Goal: Information Seeking & Learning: Learn about a topic

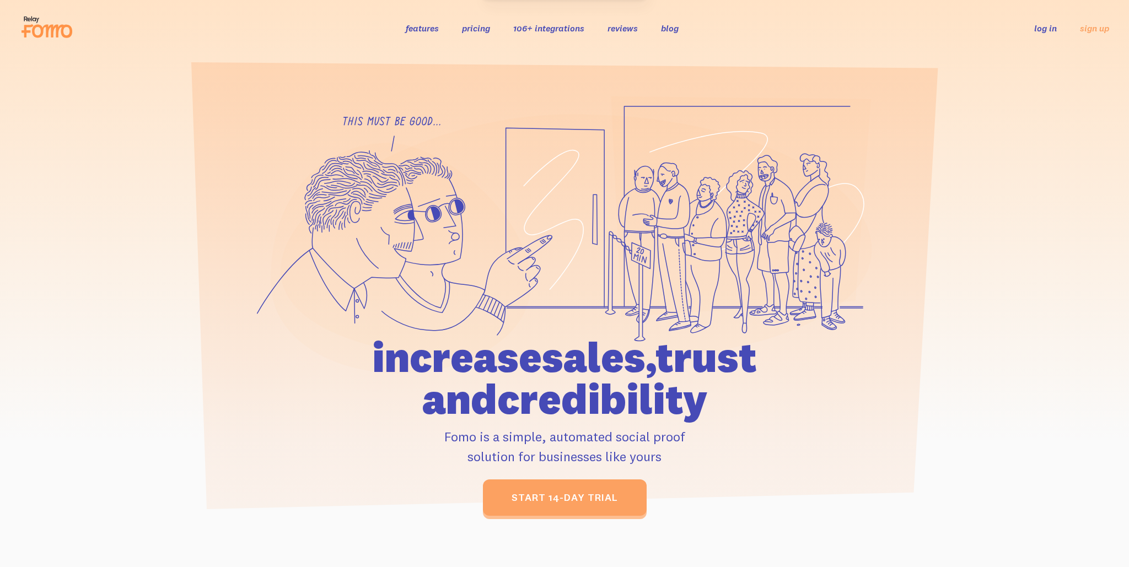
click at [528, 29] on link "106+ integrations" at bounding box center [548, 28] width 71 height 11
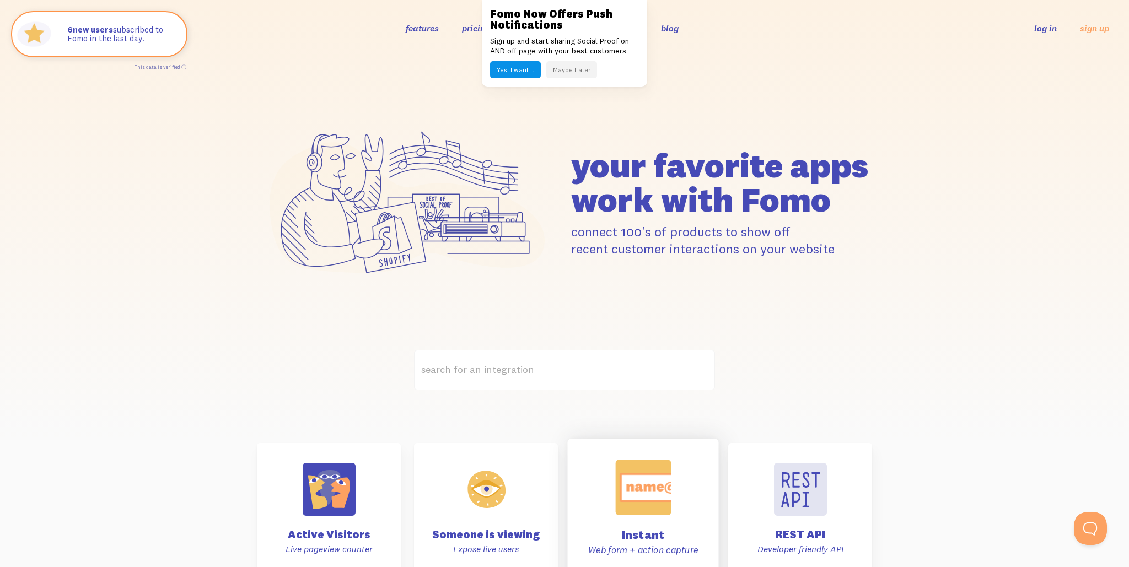
scroll to position [407, 0]
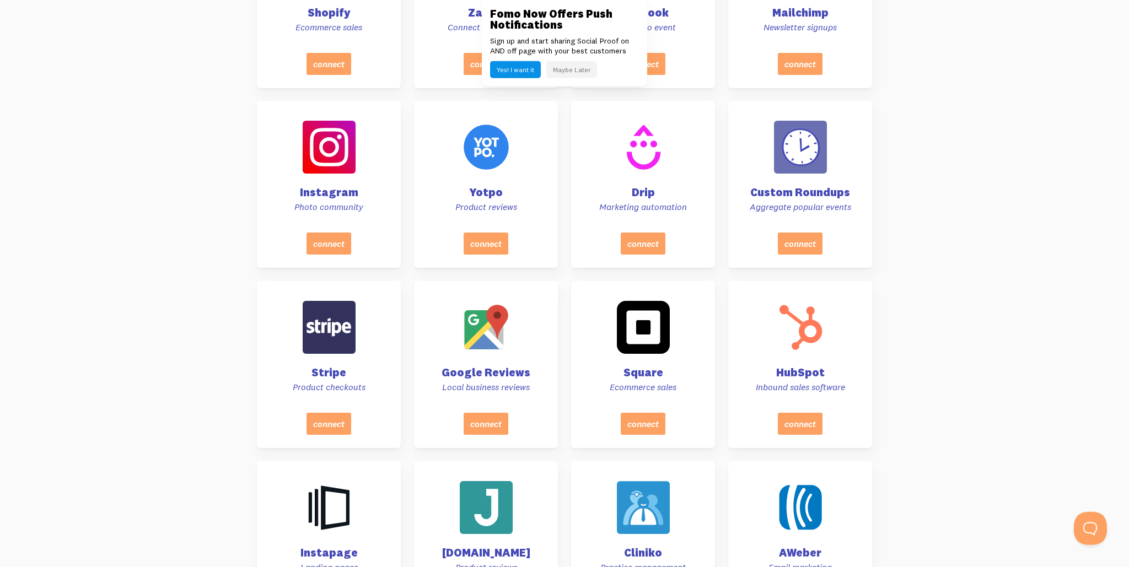
scroll to position [873, 0]
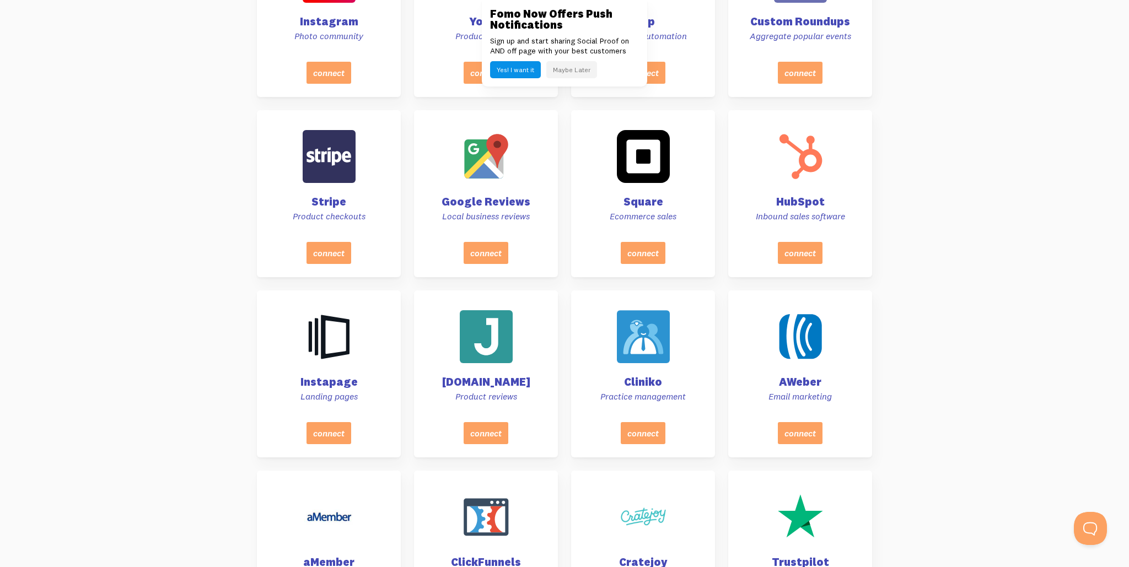
click at [572, 67] on button "Maybe Later" at bounding box center [571, 69] width 51 height 17
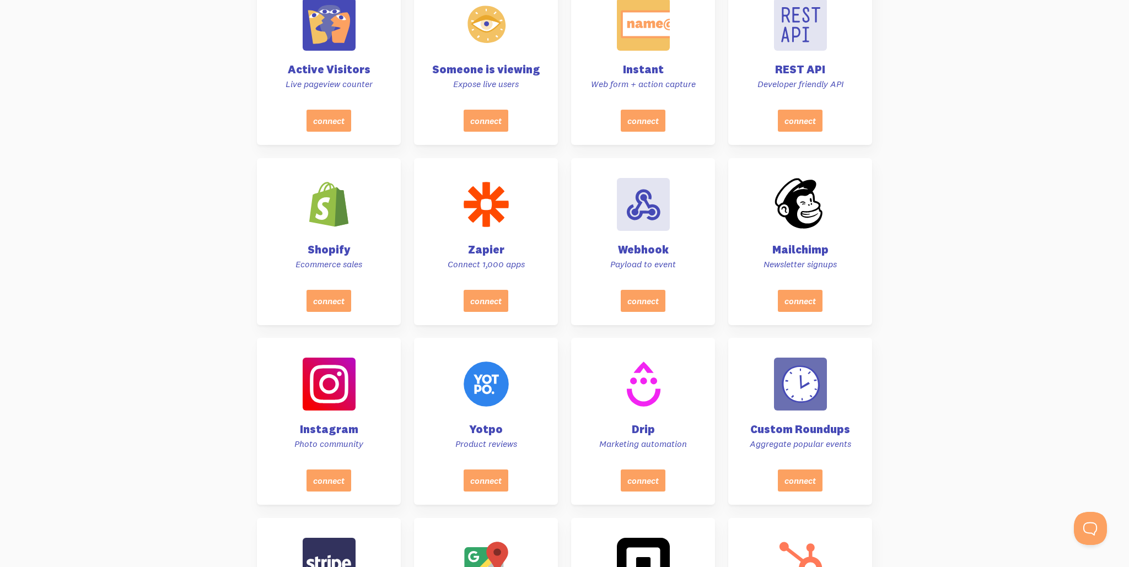
scroll to position [0, 0]
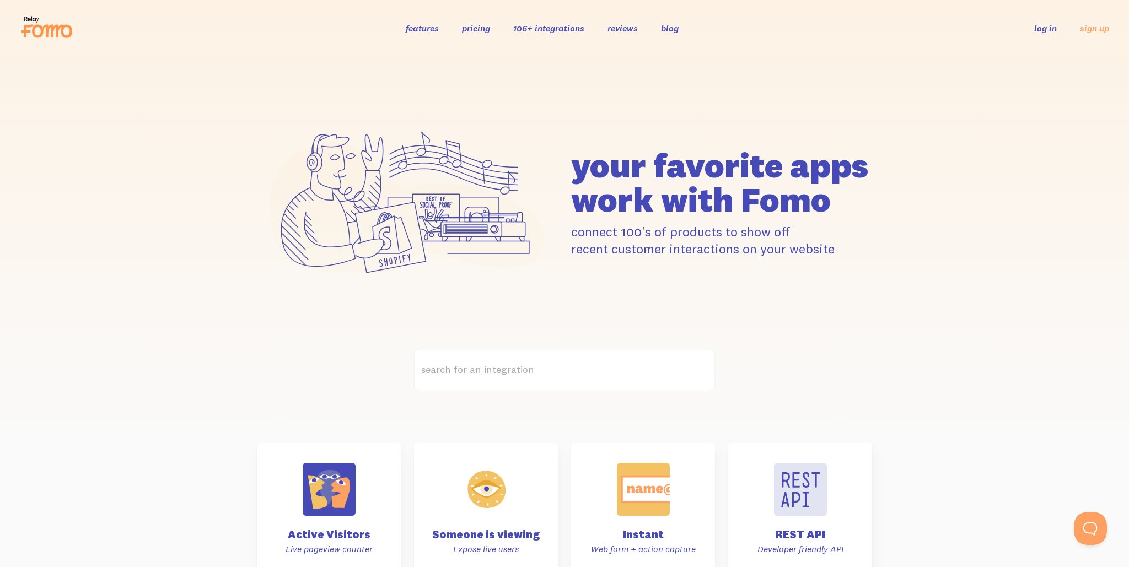
click at [475, 33] on link "pricing" at bounding box center [476, 28] width 28 height 11
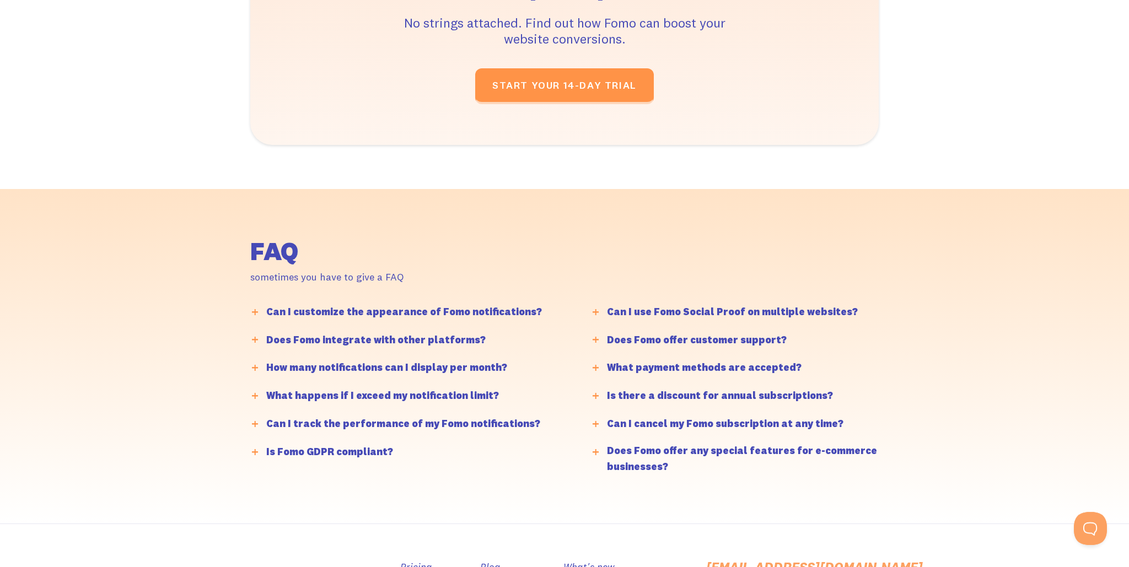
scroll to position [2484, 0]
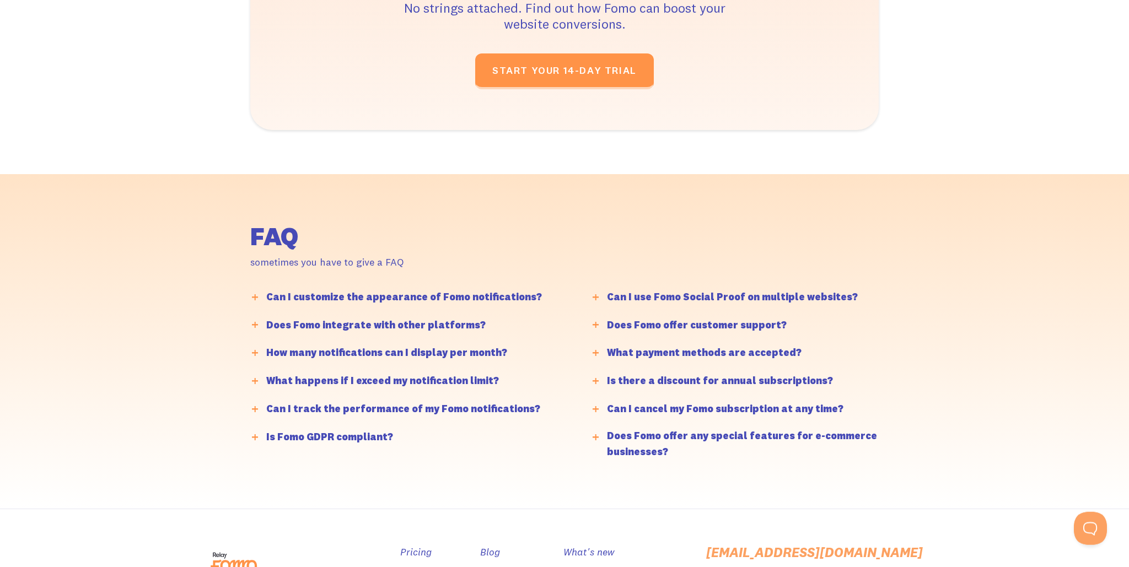
click at [962, 368] on div "FAQ sometimes you have to give a FAQ Can I customize the appearance of Fomo not…" at bounding box center [564, 341] width 1129 height 335
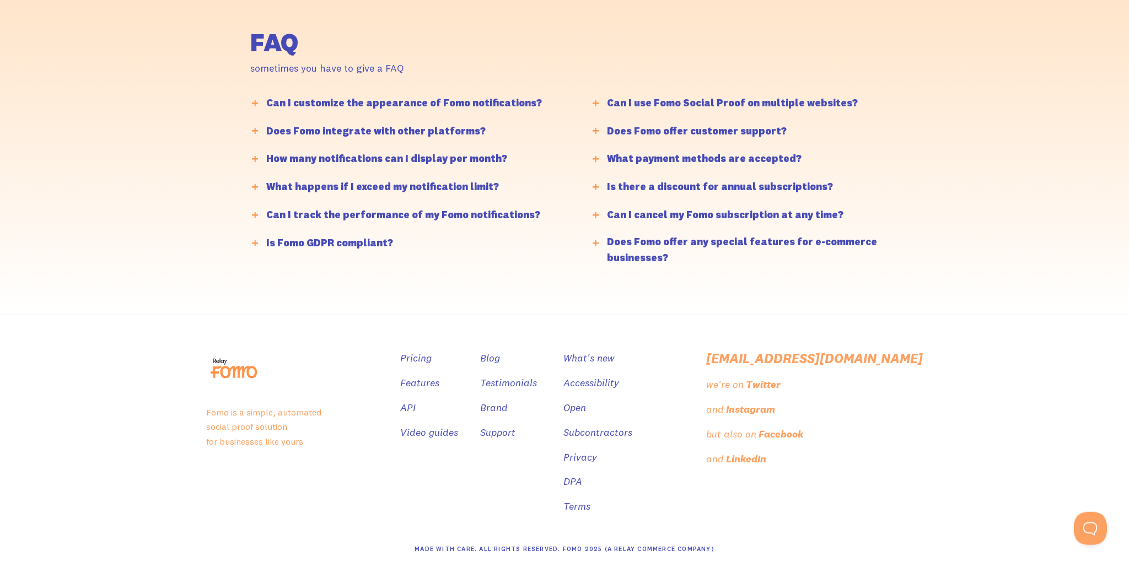
scroll to position [2681, 0]
